Goal: Information Seeking & Learning: Learn about a topic

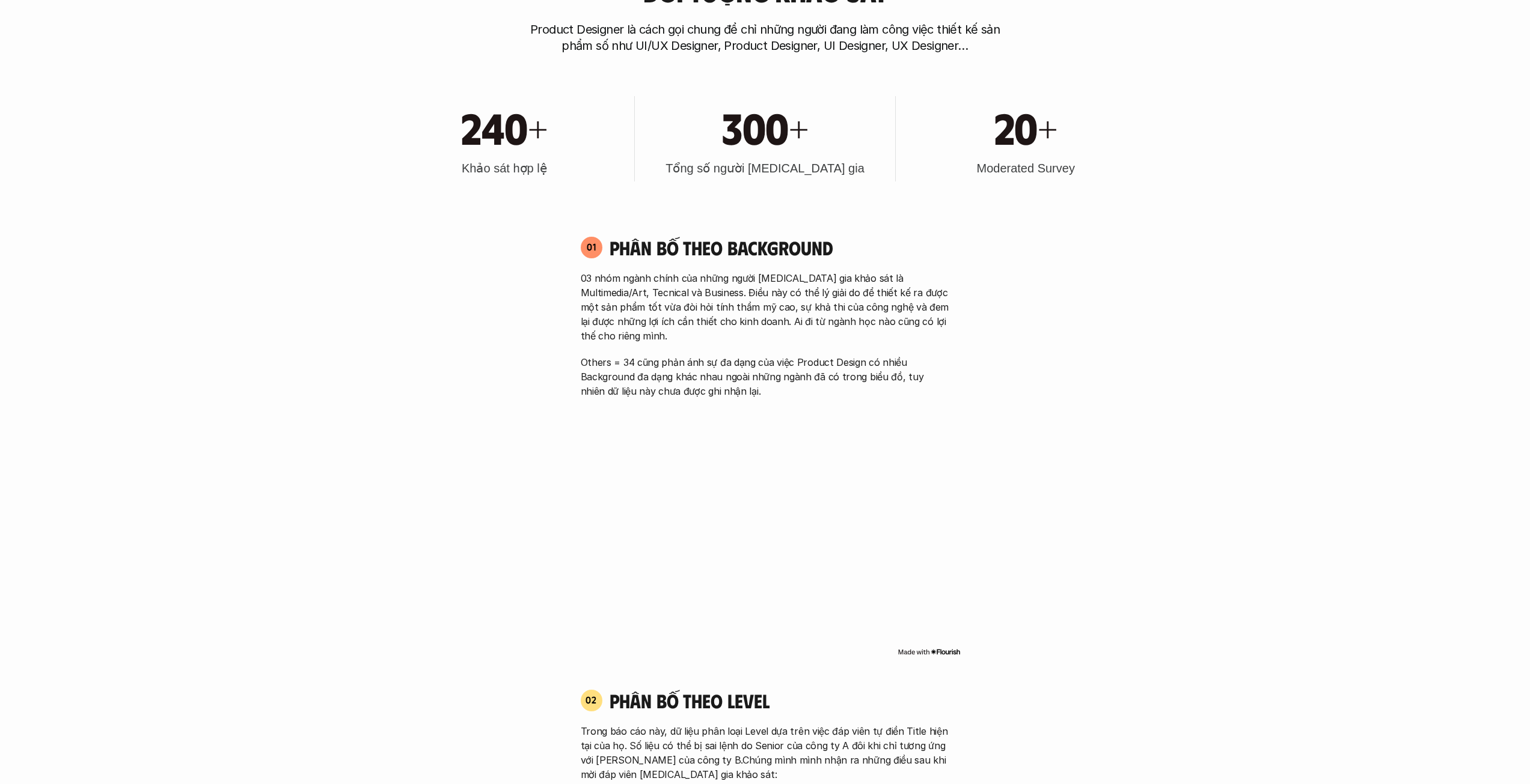
scroll to position [901, 0]
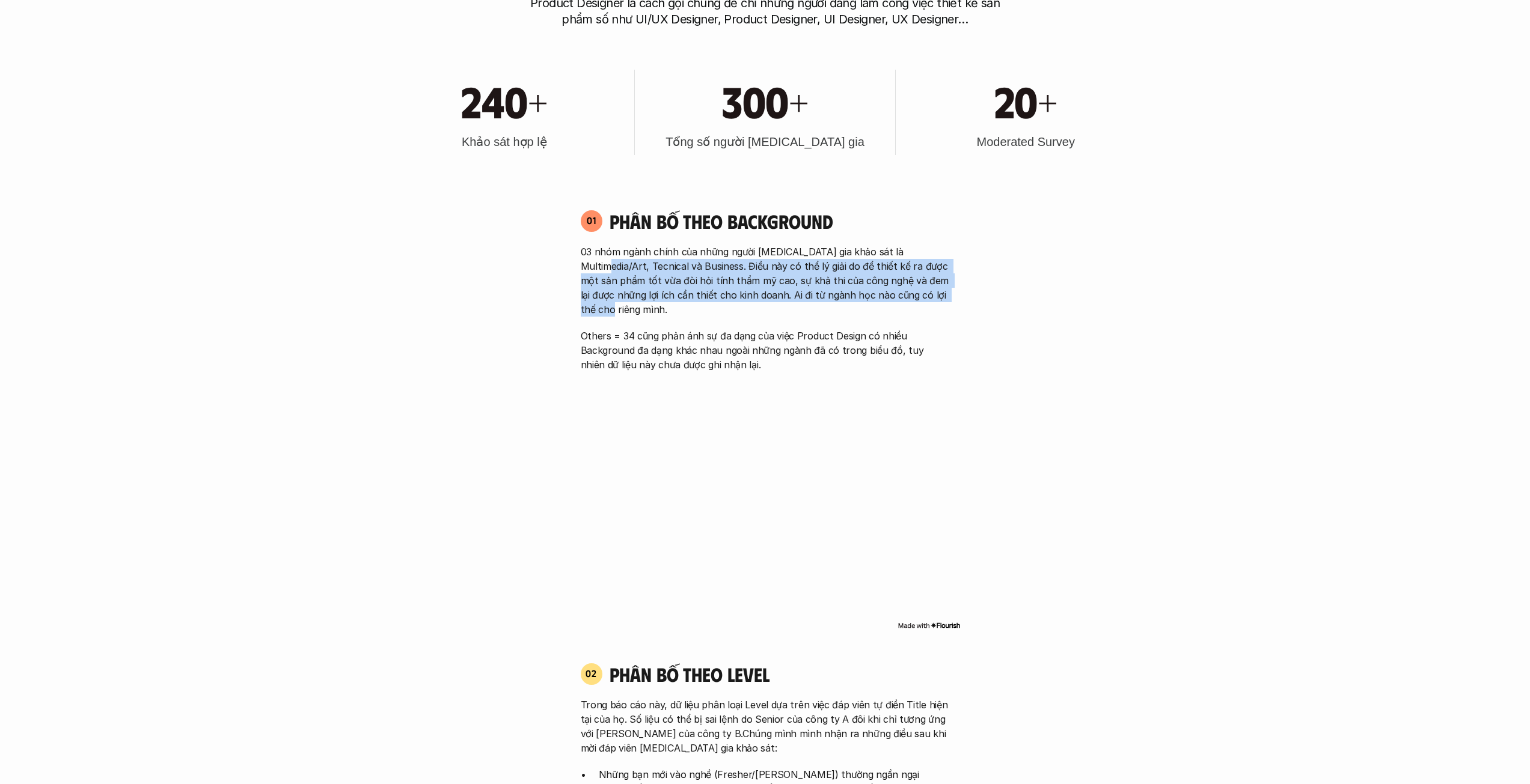
drag, startPoint x: 937, startPoint y: 301, endPoint x: 941, endPoint y: 243, distance: 58.1
click at [941, 243] on div "01 Phân bố theo background 03 nhóm ngành chính của những người [MEDICAL_DATA] g…" at bounding box center [765, 291] width 391 height 163
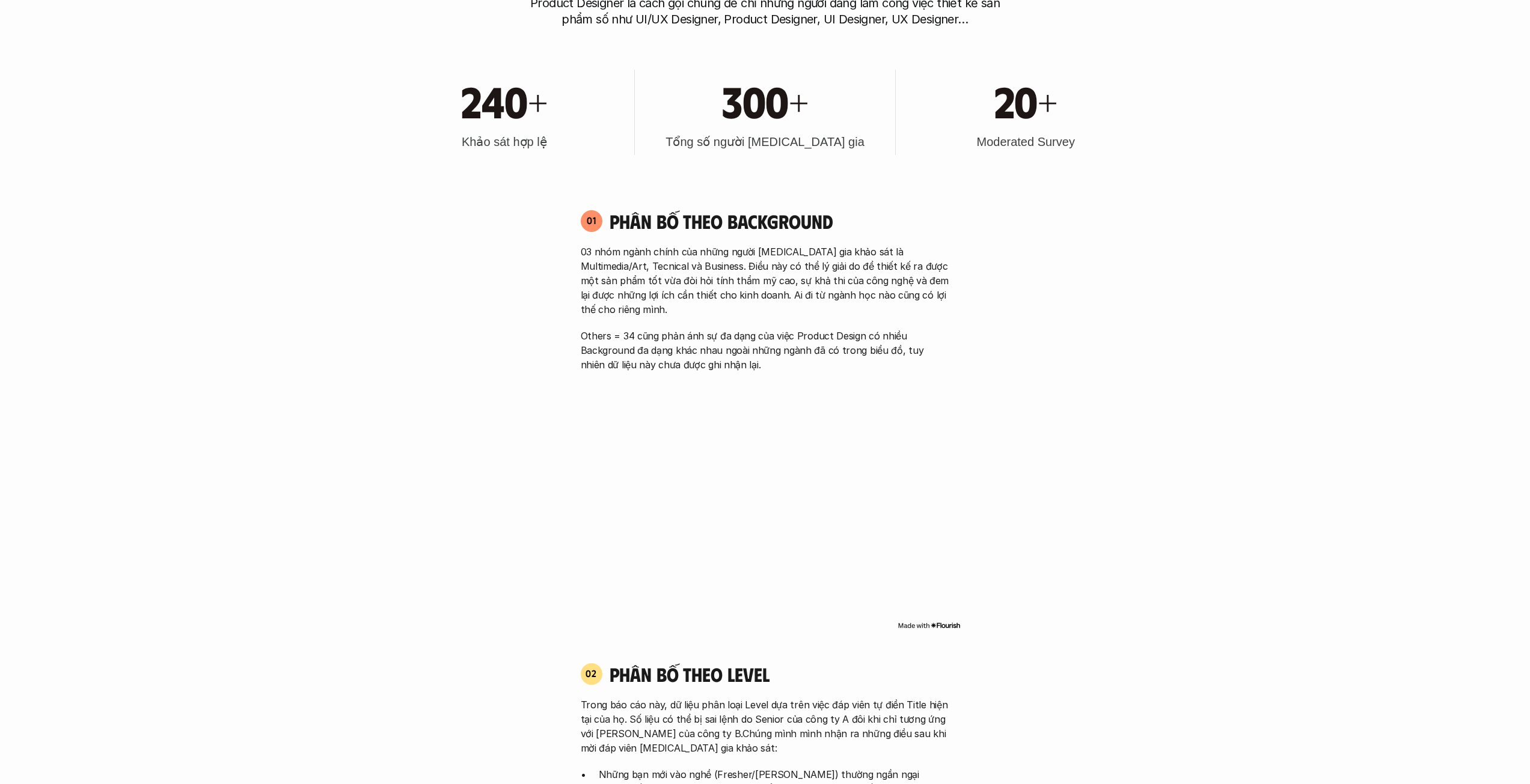
click at [954, 304] on div "01 Phân bố theo background 03 nhóm ngành chính của những người [MEDICAL_DATA] g…" at bounding box center [765, 291] width 391 height 163
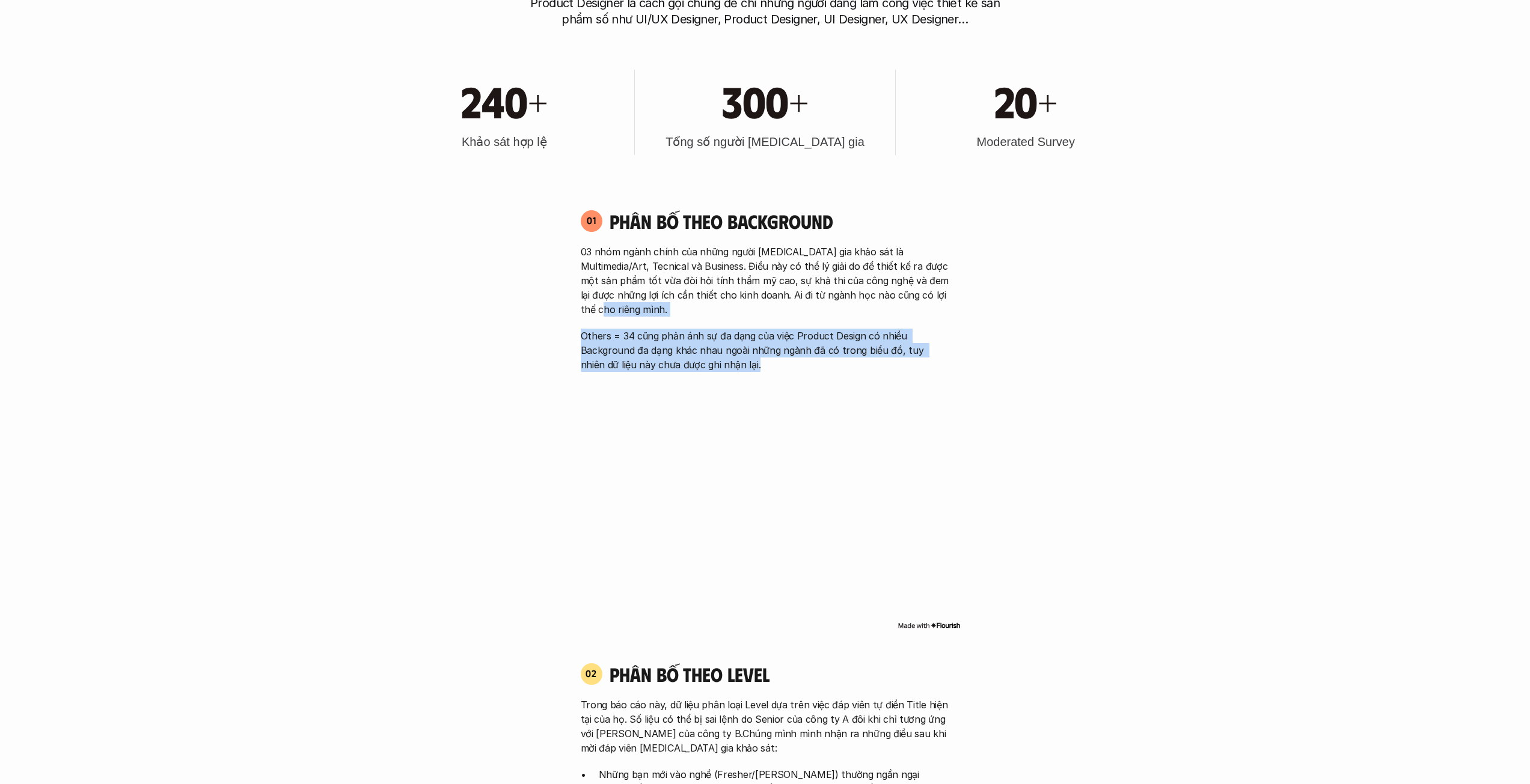
drag, startPoint x: 833, startPoint y: 359, endPoint x: 924, endPoint y: 297, distance: 110.1
click at [924, 297] on div "01 Phân bố theo background 03 nhóm ngành chính của những người [MEDICAL_DATA] g…" at bounding box center [765, 420] width 391 height 447
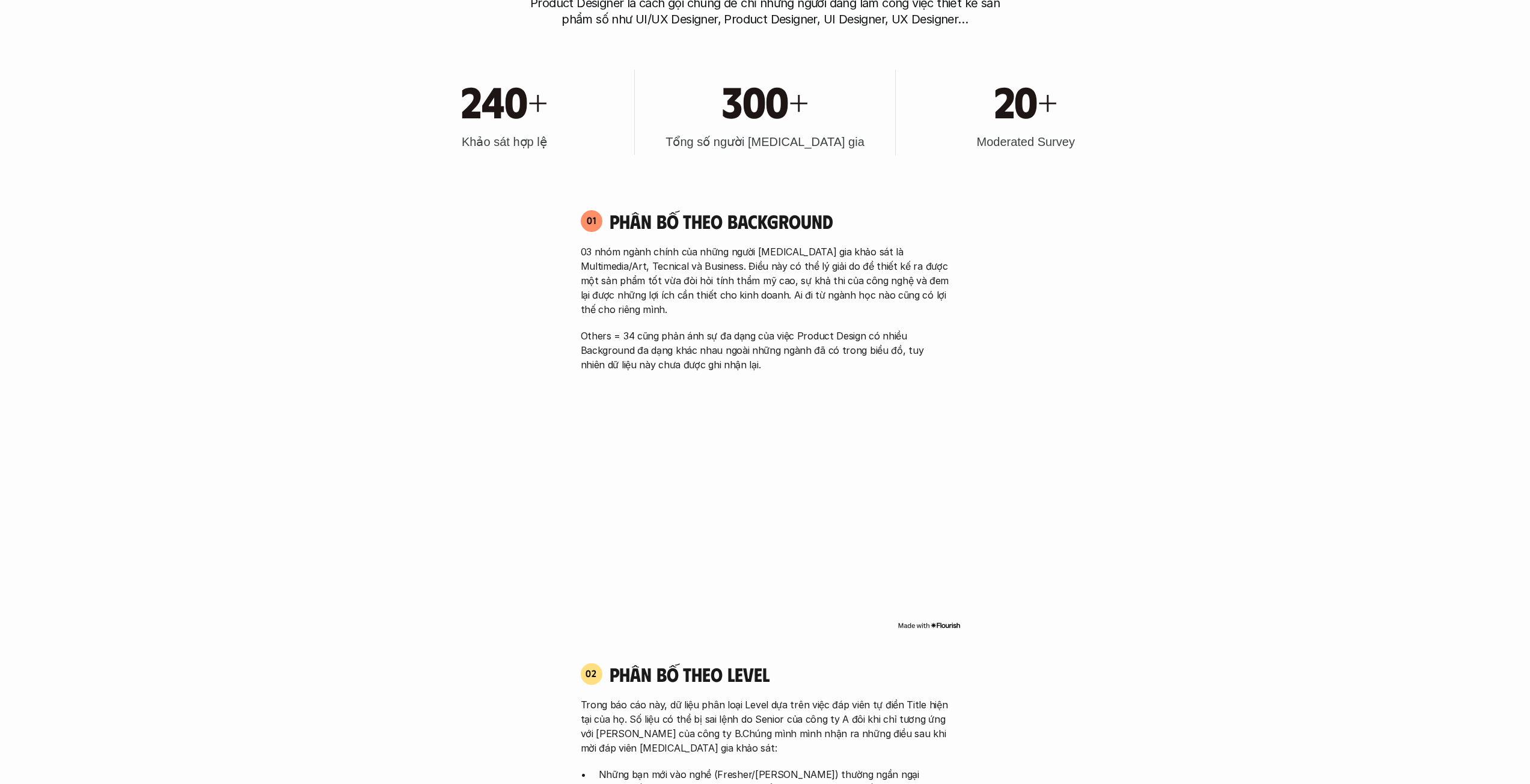
click at [789, 298] on p "03 nhóm ngành chính của những người [MEDICAL_DATA] gia khảo sát là Multimedia/A…" at bounding box center [765, 280] width 369 height 72
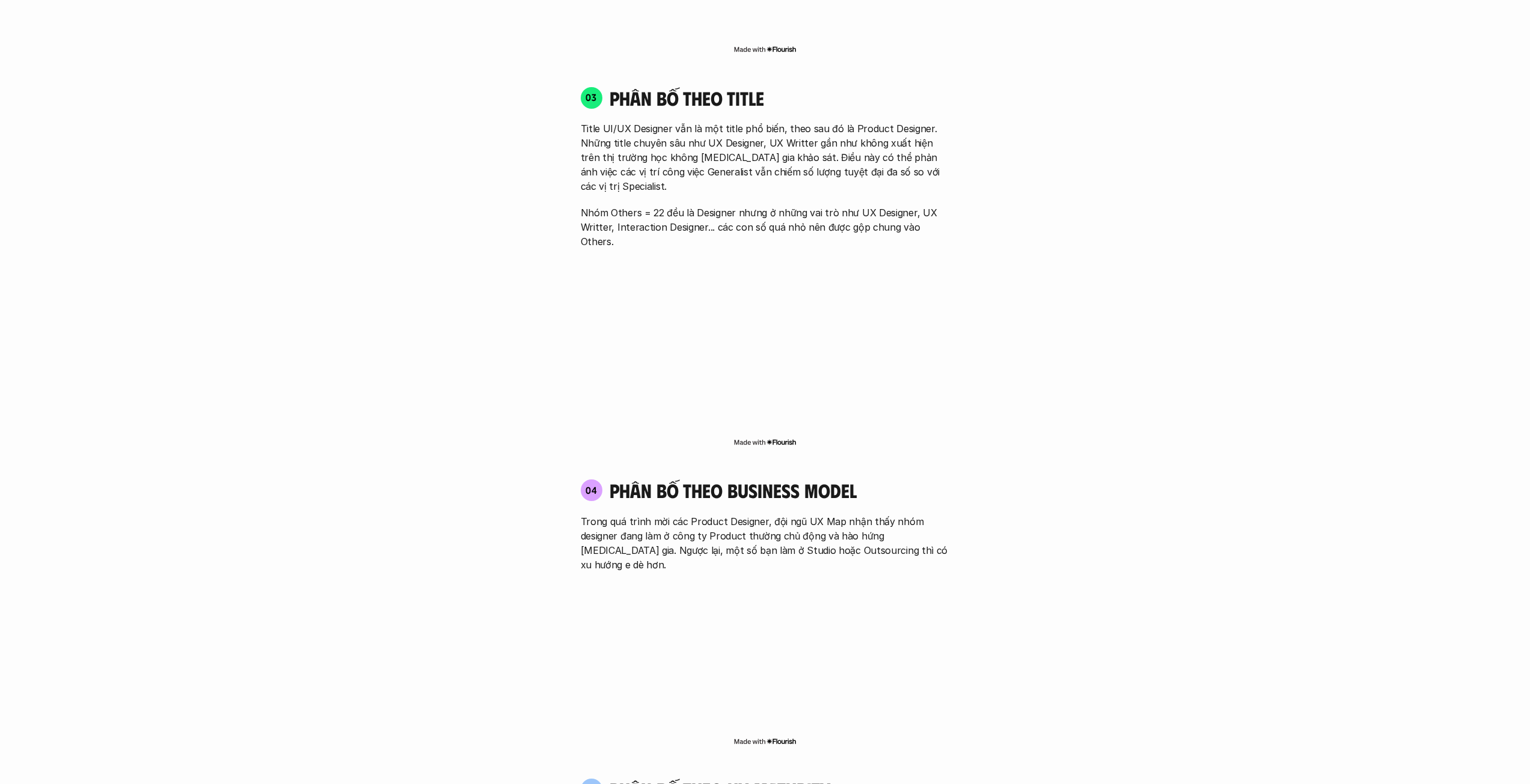
scroll to position [2043, 0]
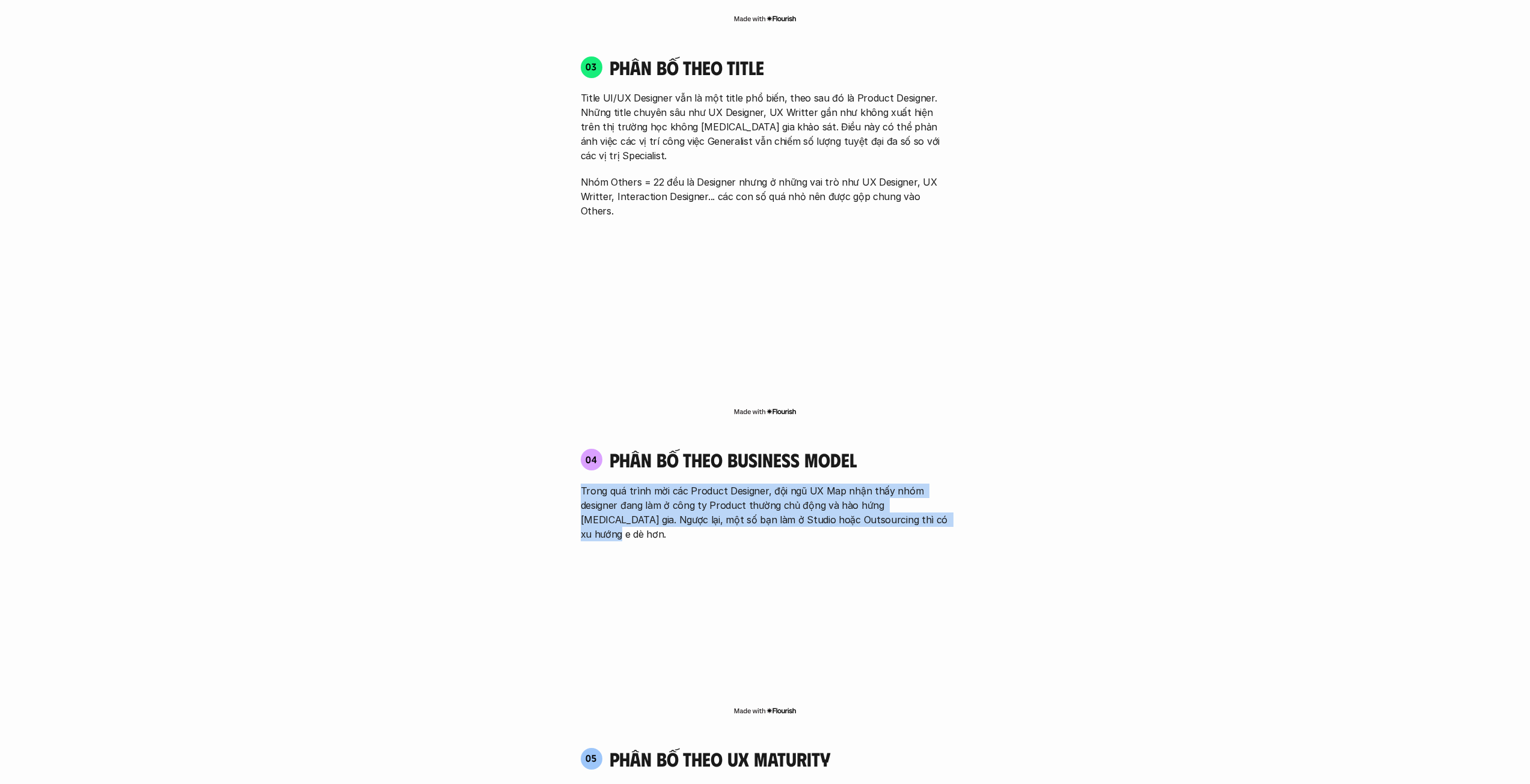
drag, startPoint x: 941, startPoint y: 462, endPoint x: 928, endPoint y: 411, distance: 52.6
click at [928, 448] on div "04 phân bố theo business model Trong quá trình mời các Product Designer, đội ng…" at bounding box center [765, 494] width 391 height 92
click at [981, 456] on div "01 Phân bố theo background 03 nhóm ngành chính của những người [MEDICAL_DATA] g…" at bounding box center [765, 154] width 769 height 2197
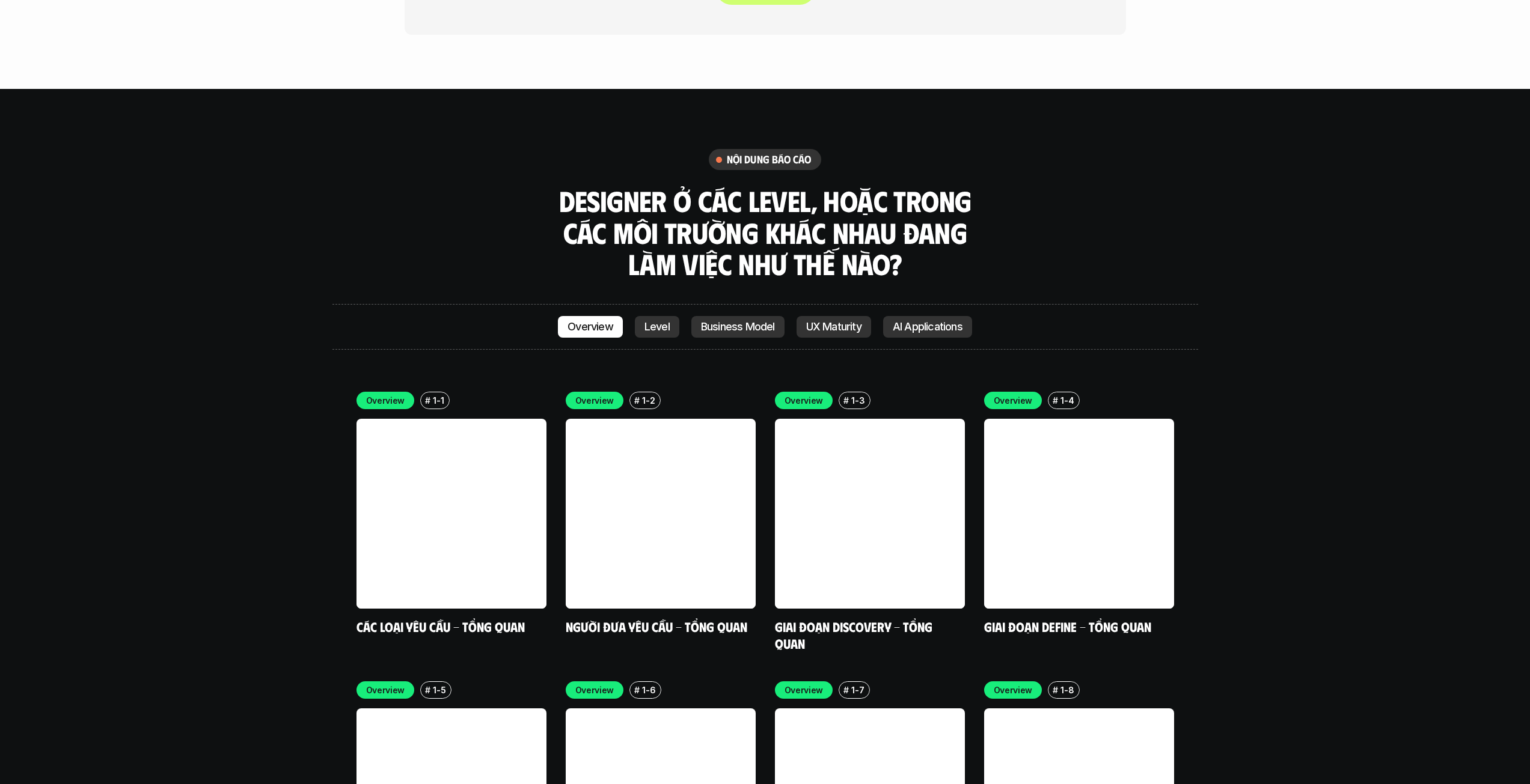
scroll to position [3485, 0]
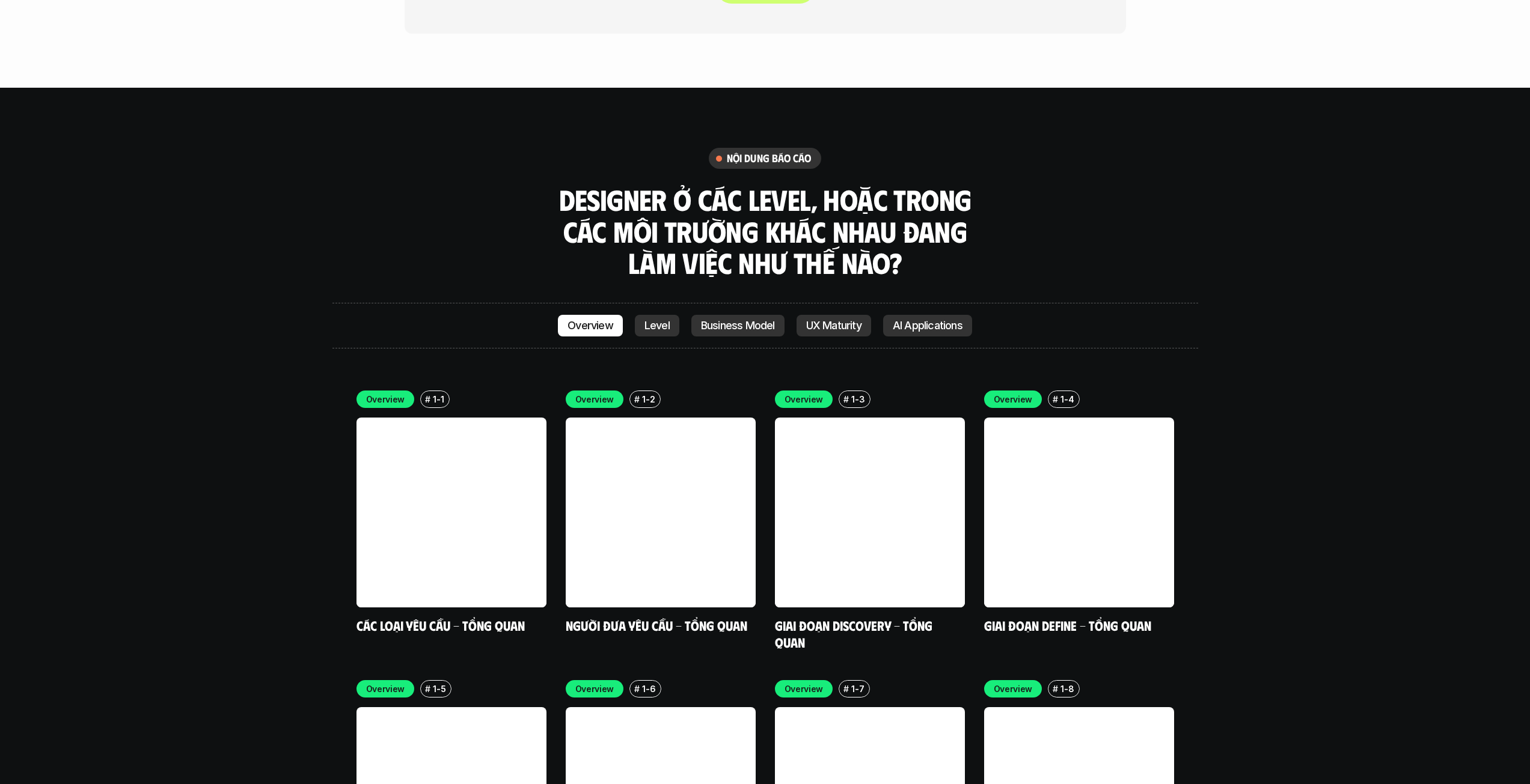
click at [660, 315] on link "Level" at bounding box center [657, 326] width 44 height 22
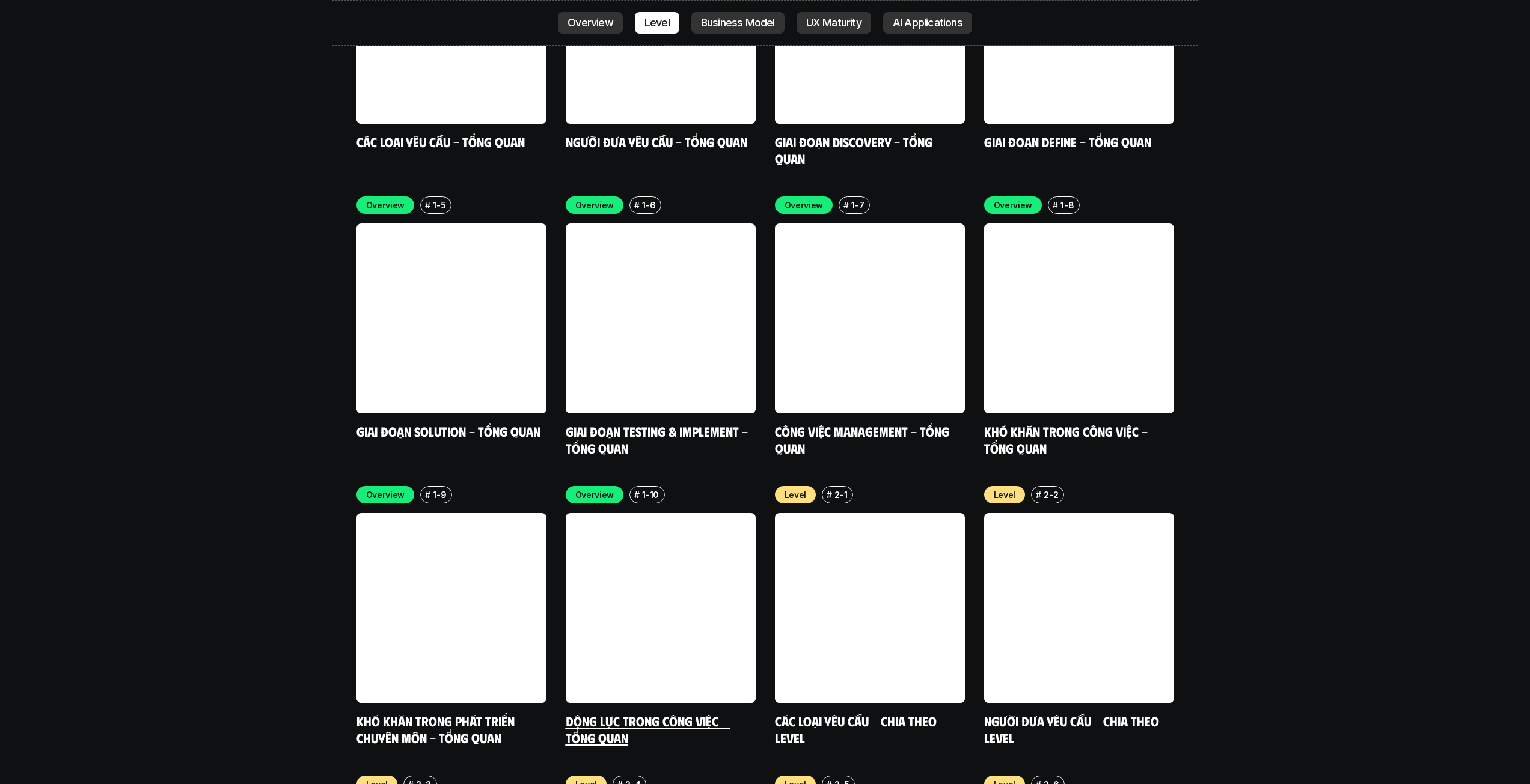
scroll to position [3968, 0]
click at [414, 257] on link at bounding box center [452, 319] width 190 height 190
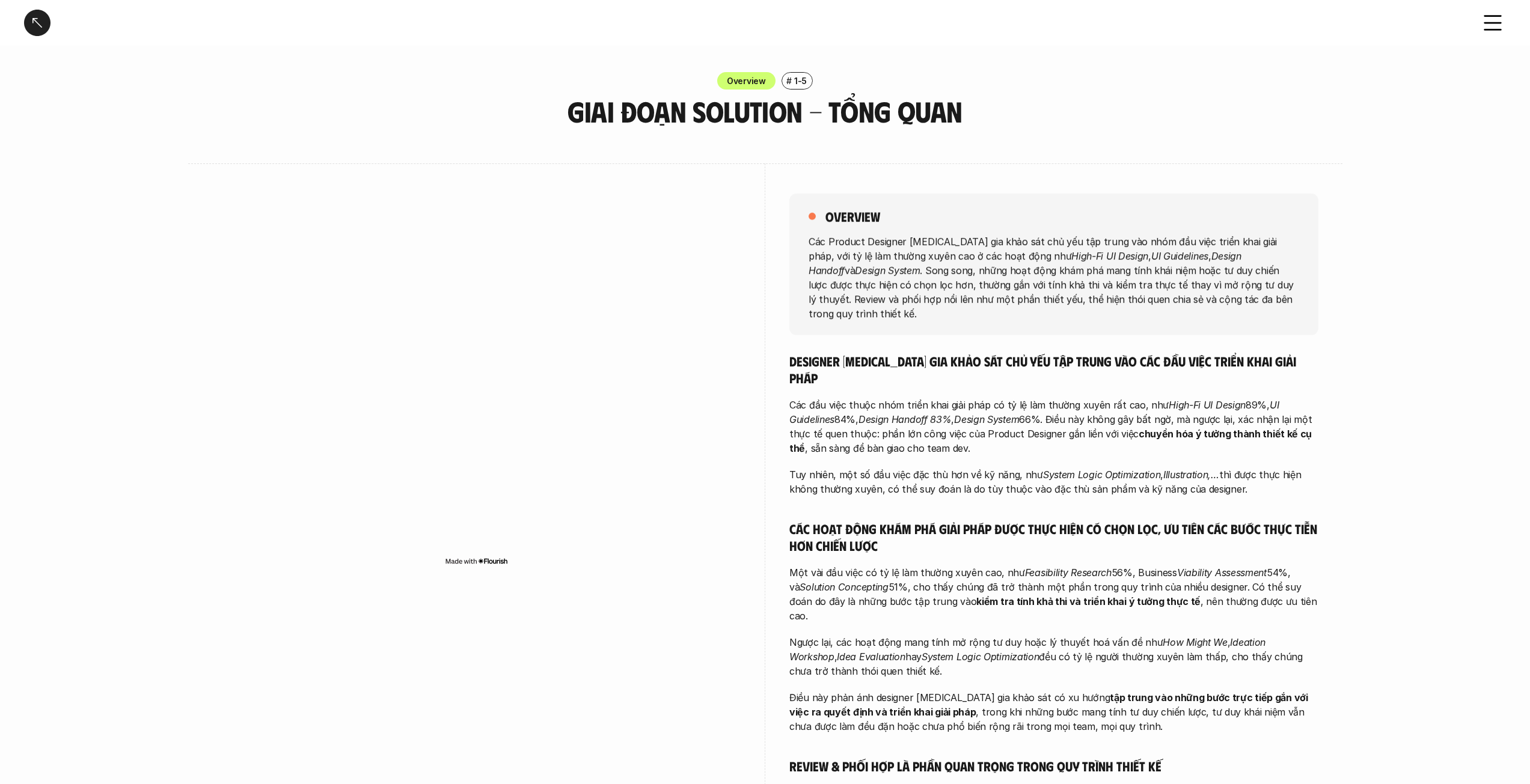
drag, startPoint x: 1254, startPoint y: 302, endPoint x: 1256, endPoint y: 294, distance: 8.2
click at [1256, 294] on p "Các Product Designer [MEDICAL_DATA] gia khảo sát chủ yếu tập trung vào nhóm đầu…" at bounding box center [1054, 277] width 491 height 86
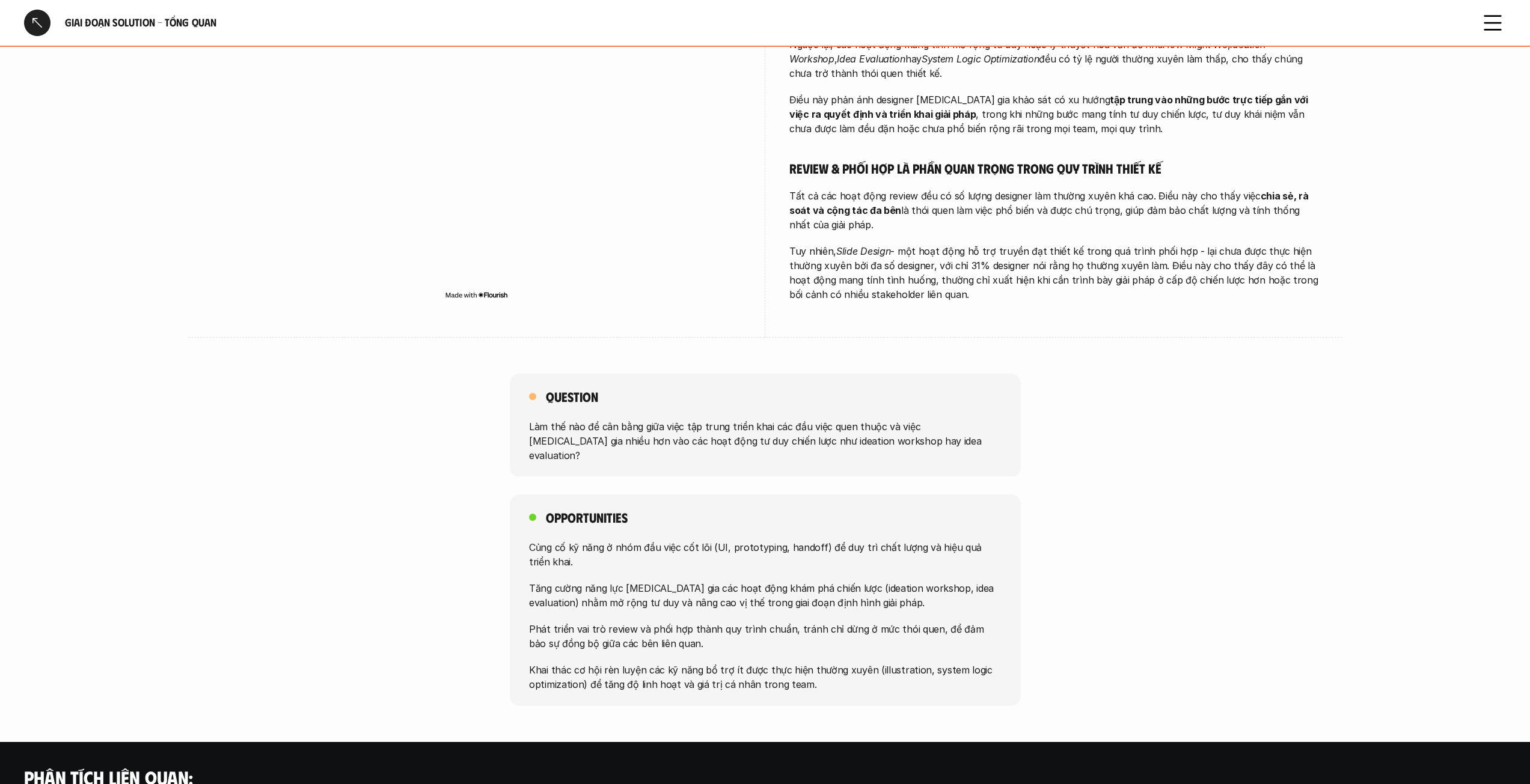
scroll to position [721, 0]
